Goal: Transaction & Acquisition: Purchase product/service

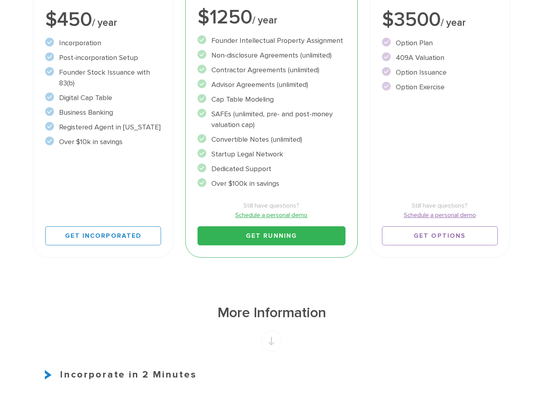
scroll to position [13, 0]
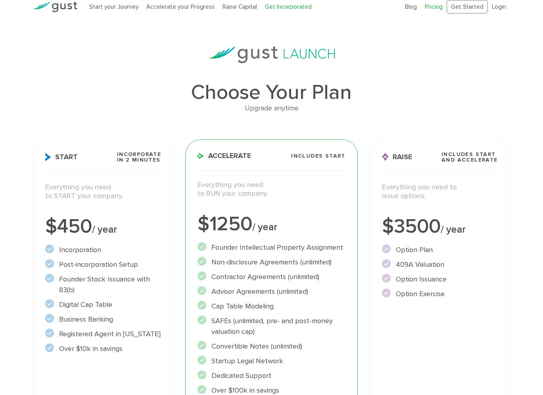
click at [290, 6] on link "Get Incorporated" at bounding box center [288, 6] width 47 height 7
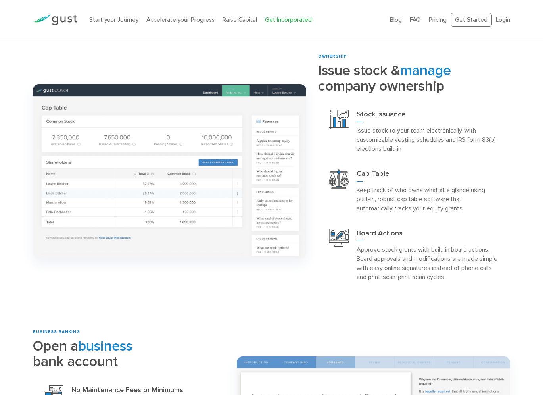
scroll to position [656, 0]
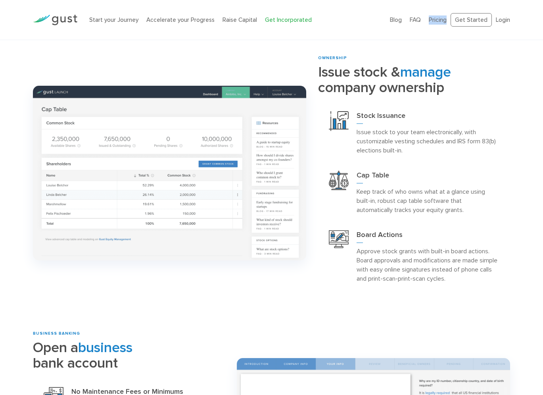
click at [291, 21] on link "Get Incorporated" at bounding box center [288, 19] width 47 height 7
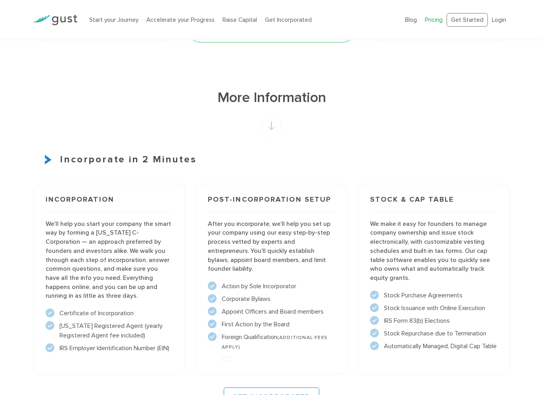
scroll to position [677, 0]
